Goal: Task Accomplishment & Management: Manage account settings

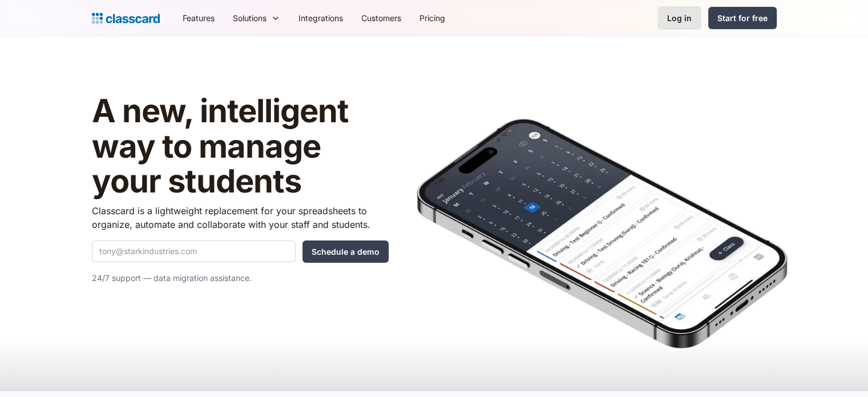
click at [688, 11] on link "Log in" at bounding box center [680, 17] width 44 height 23
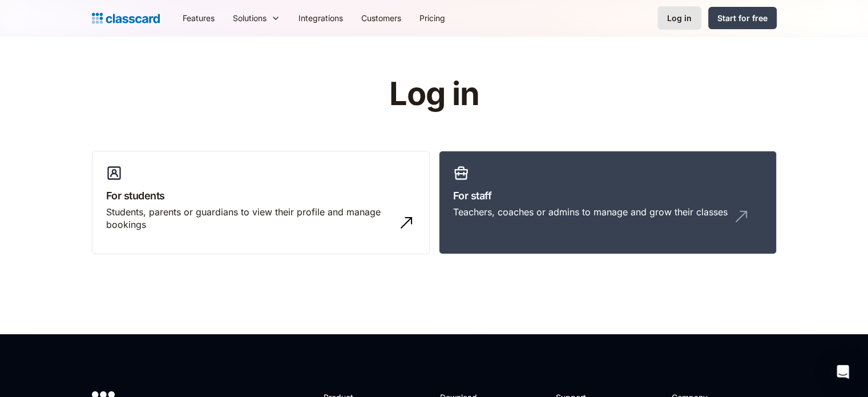
click at [689, 7] on link "Log in" at bounding box center [680, 17] width 44 height 23
click at [568, 200] on h3 "For staff" at bounding box center [607, 195] width 309 height 15
